Goal: Task Accomplishment & Management: Complete application form

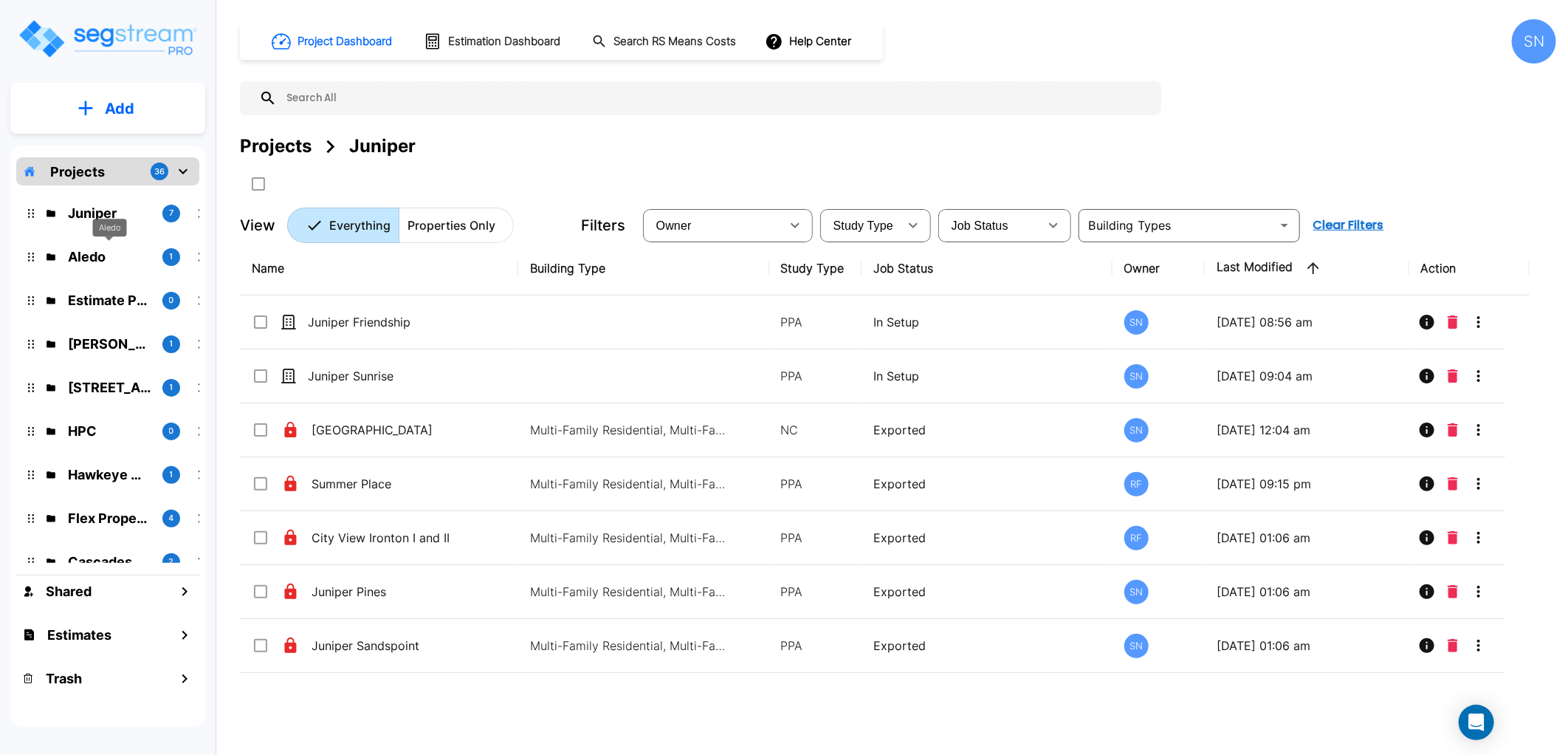
click at [96, 257] on p "Aledo" at bounding box center [110, 257] width 83 height 20
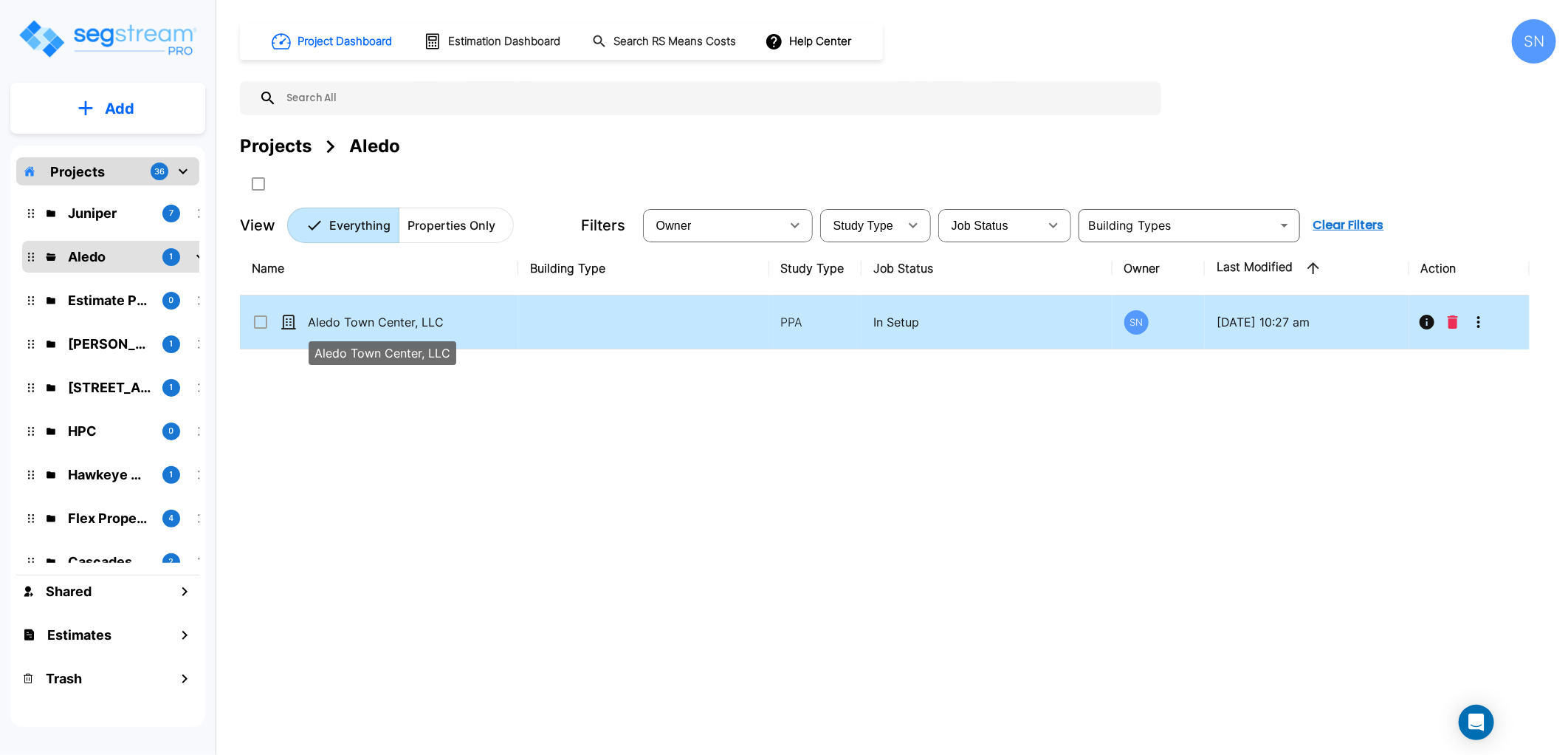
click at [361, 323] on p "Aledo Town Center, LLC" at bounding box center [381, 322] width 147 height 18
checkbox input "true"
click at [361, 323] on p "Aledo Town Center, LLC" at bounding box center [381, 322] width 147 height 18
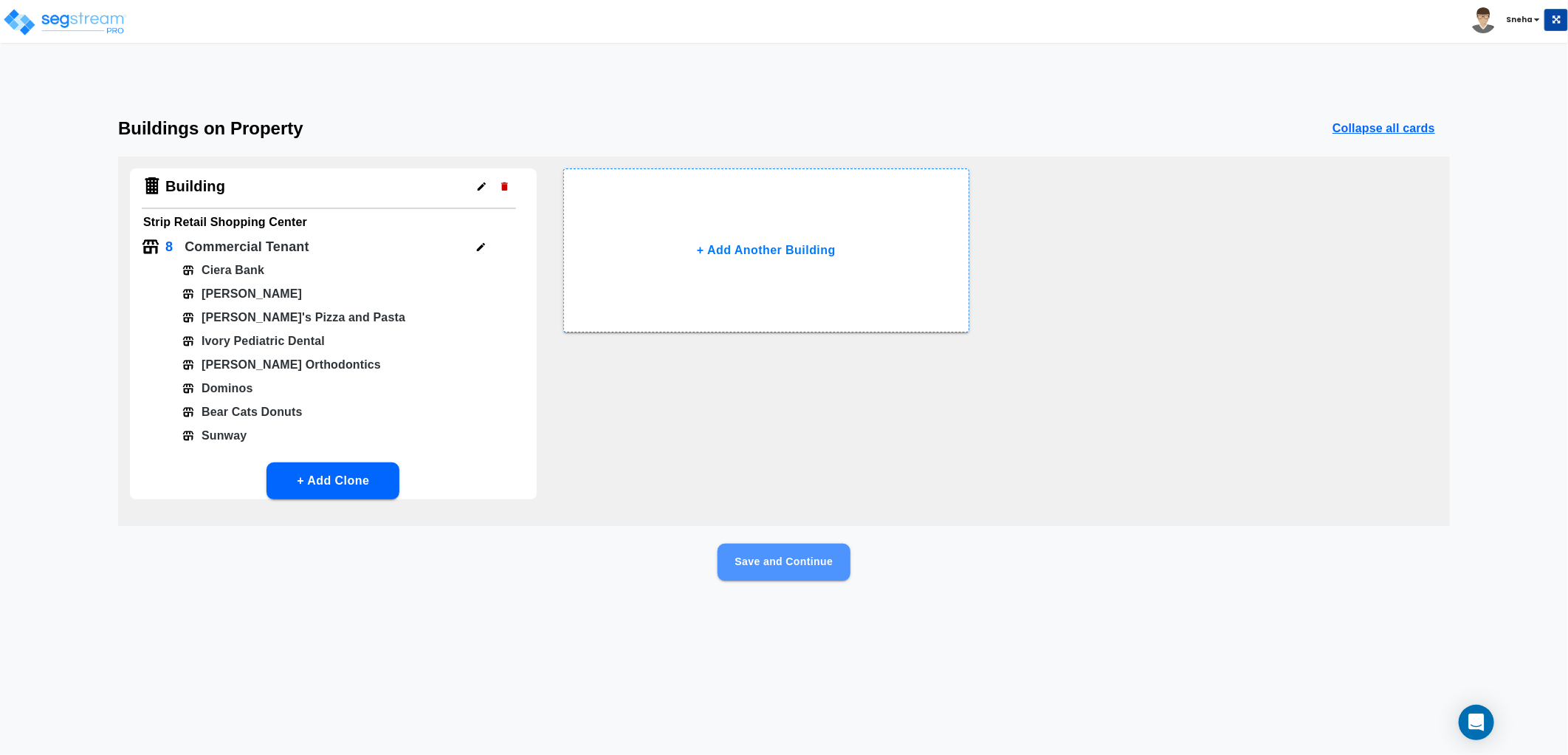
click at [823, 571] on button "Save and Continue" at bounding box center [784, 561] width 132 height 37
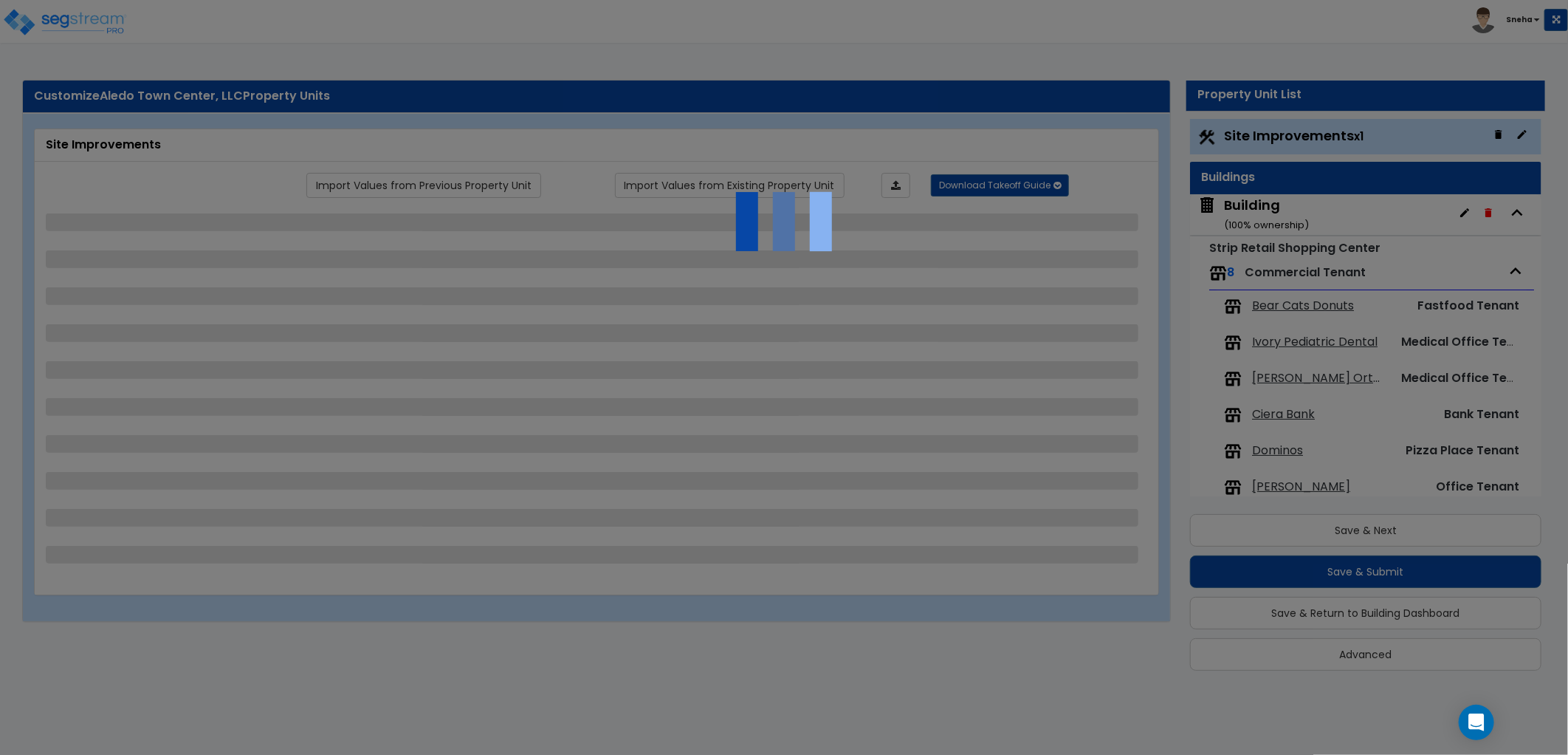
select select "2"
select select "1"
select select "2"
select select "1"
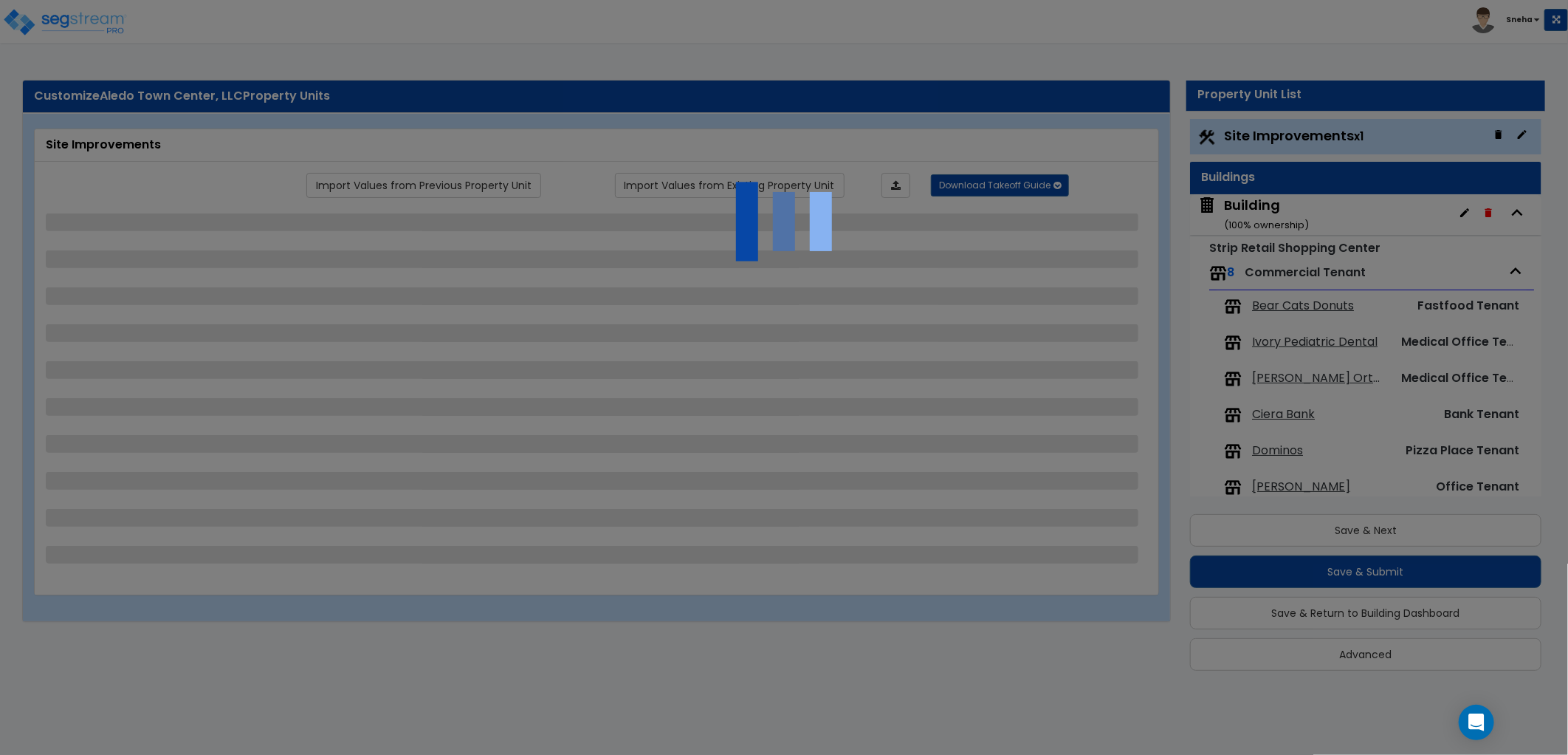
select select "1"
select select "2"
select select "1"
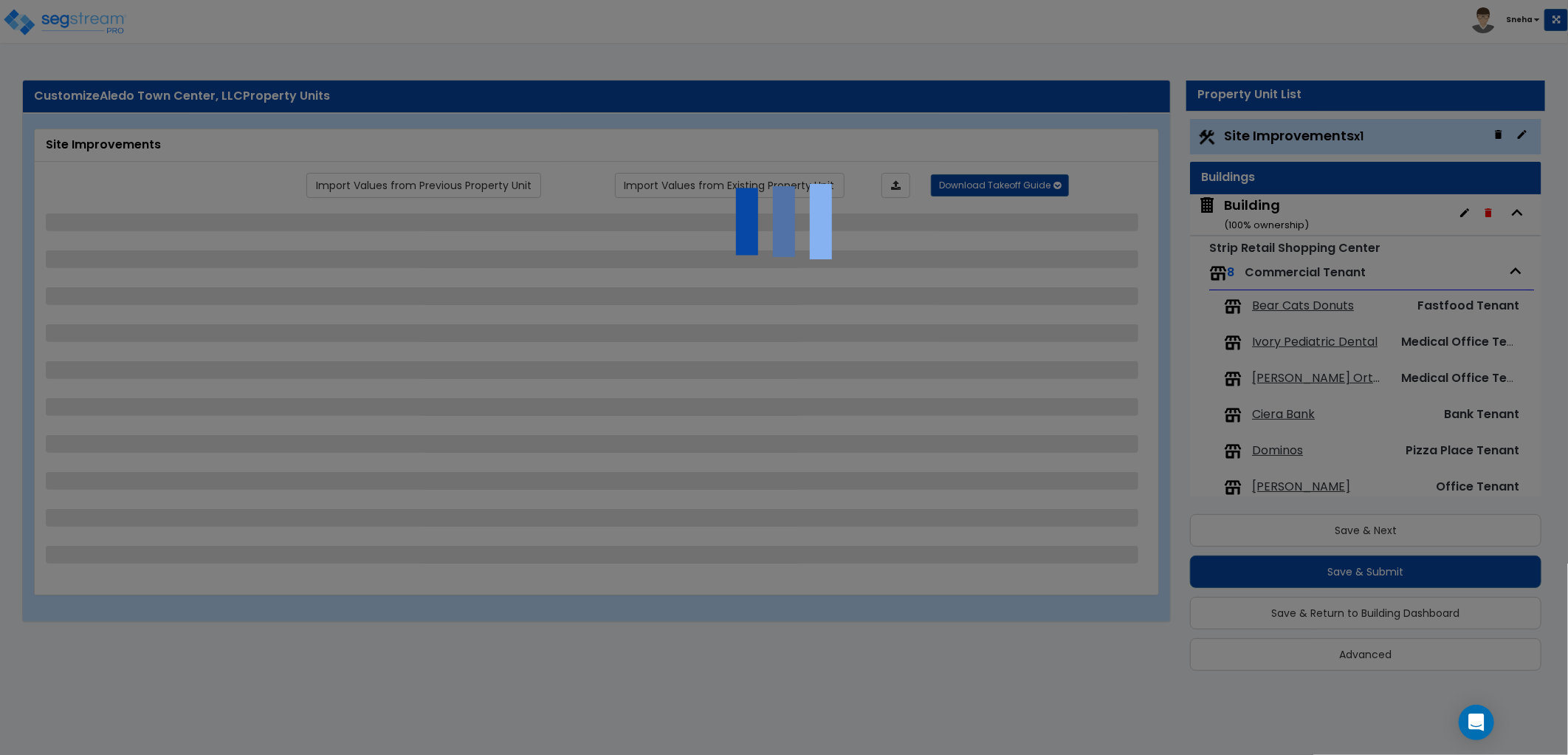
select select "1"
select select "2"
